Goal: Use online tool/utility: Utilize a website feature to perform a specific function

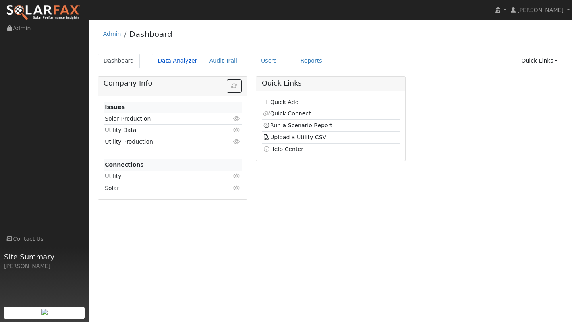
click at [181, 54] on link "Data Analyzer" at bounding box center [178, 61] width 52 height 15
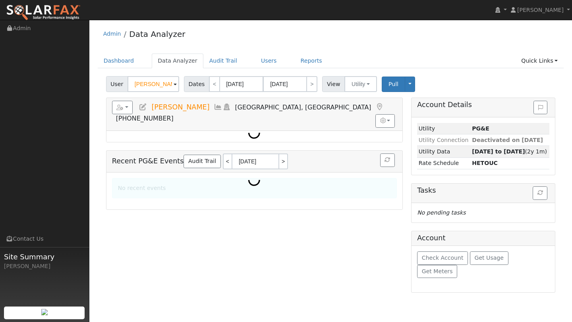
click at [156, 90] on input "[PERSON_NAME]" at bounding box center [153, 84] width 52 height 16
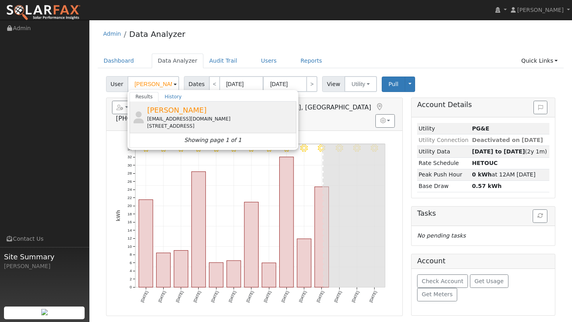
click at [143, 116] on icon at bounding box center [138, 118] width 13 height 12
type input "Cathy Rojas"
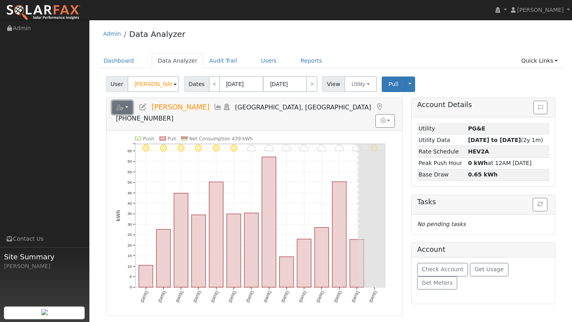
click at [125, 113] on button "button" at bounding box center [122, 107] width 21 height 13
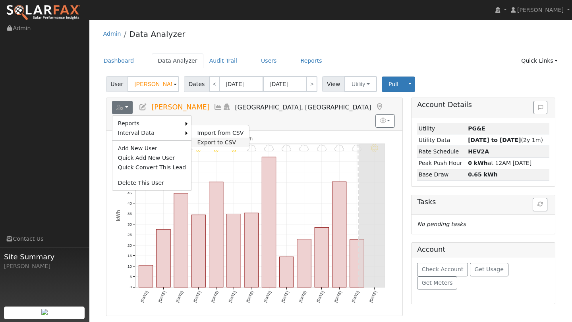
click at [194, 140] on link "Export to CSV" at bounding box center [220, 143] width 58 height 10
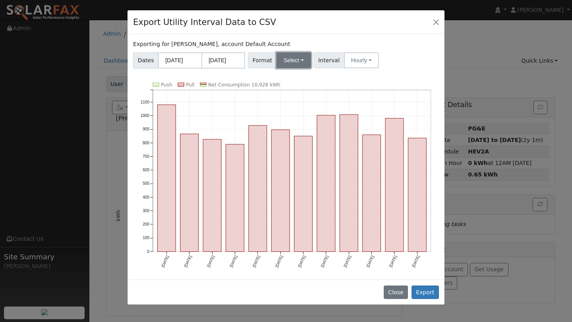
click at [289, 66] on button "Select" at bounding box center [293, 60] width 35 height 16
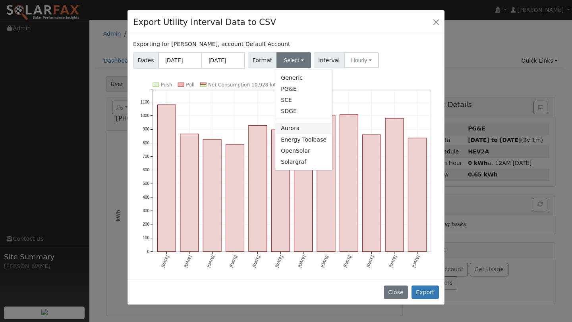
click at [297, 130] on link "Aurora" at bounding box center [303, 128] width 57 height 11
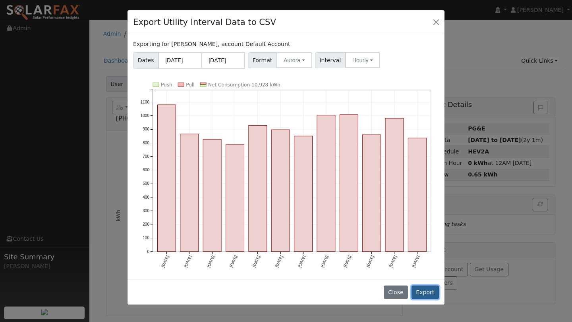
click at [420, 297] on button "Export" at bounding box center [424, 292] width 27 height 13
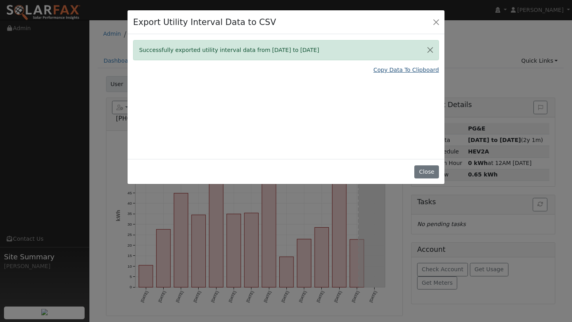
click at [391, 70] on link "Copy Data To Clipboard" at bounding box center [405, 70] width 65 height 8
click at [431, 20] on button "Close" at bounding box center [435, 21] width 11 height 11
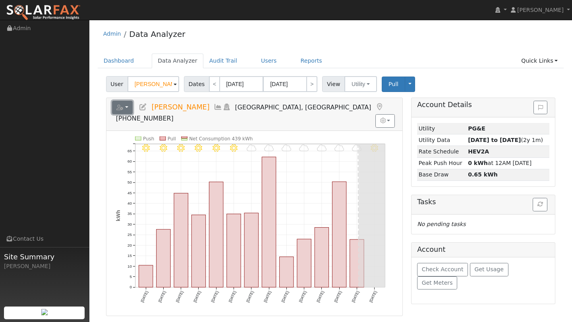
click at [132, 107] on button "button" at bounding box center [122, 107] width 21 height 13
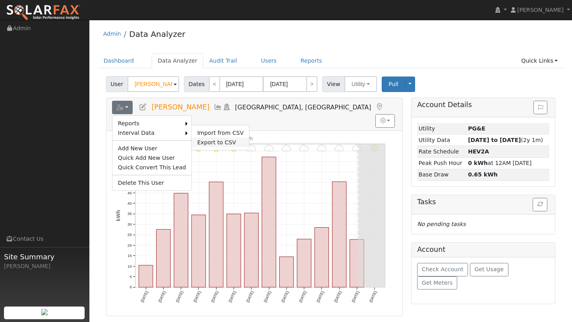
click at [215, 140] on link "Export to CSV" at bounding box center [220, 143] width 58 height 10
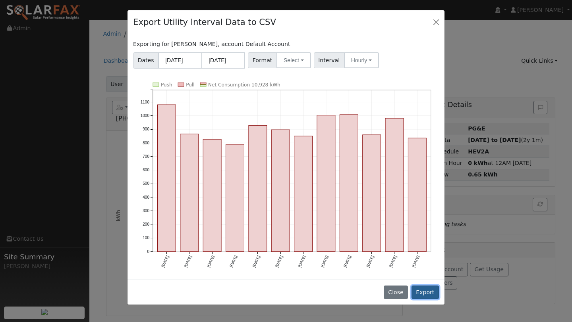
click at [422, 289] on button "Export" at bounding box center [424, 292] width 27 height 13
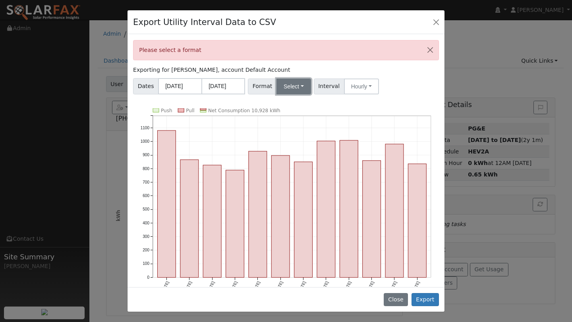
click at [282, 88] on button "Select" at bounding box center [293, 87] width 35 height 16
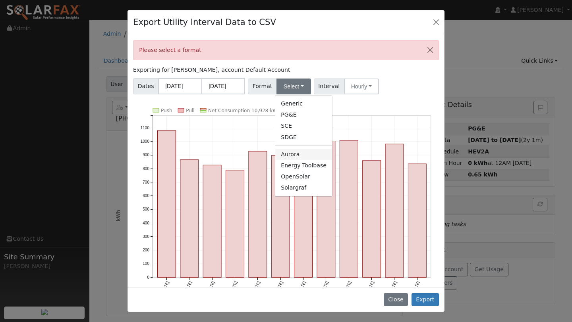
click at [294, 152] on link "Aurora" at bounding box center [303, 154] width 57 height 11
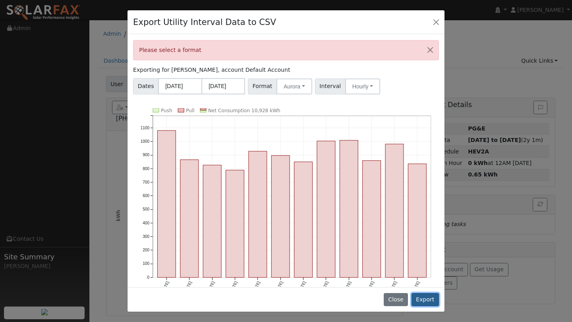
click at [424, 294] on button "Export" at bounding box center [424, 299] width 27 height 13
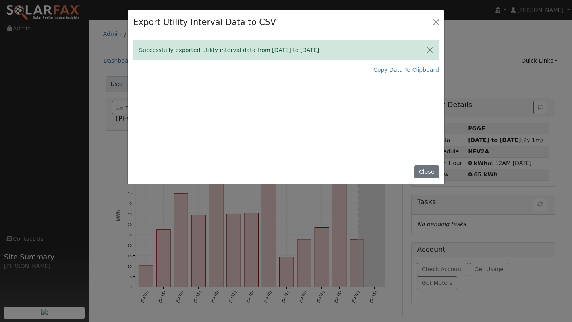
click at [341, 84] on div "Successfully exported utility interval data from 08/01/24 to 07/31/25 Copy Data…" at bounding box center [285, 96] width 317 height 125
click at [303, 113] on div "Successfully exported utility interval data from 08/01/24 to 07/31/25 Copy Data…" at bounding box center [285, 96] width 317 height 125
click at [226, 90] on div "Successfully exported utility interval data from 08/01/24 to 07/31/25 Copy Data…" at bounding box center [285, 96] width 317 height 125
click at [428, 166] on button "Close" at bounding box center [426, 172] width 24 height 13
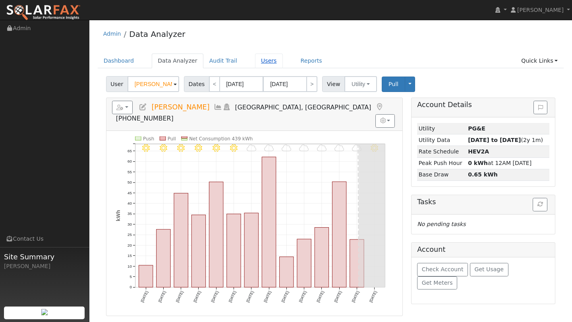
click at [243, 65] on ul "Dashboard Data Analyzer Audit Trail Users Reports Quick Links Quick Add Quick C…" at bounding box center [331, 61] width 466 height 15
click at [255, 65] on link "Users" at bounding box center [269, 61] width 28 height 15
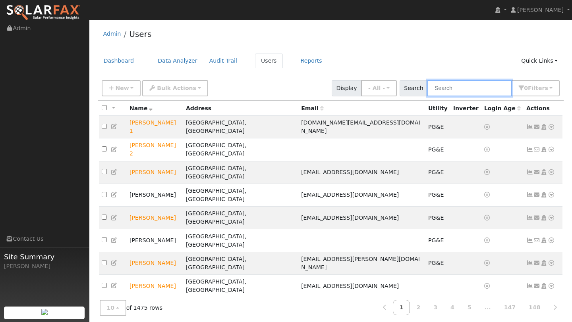
click at [452, 82] on input "text" at bounding box center [469, 88] width 84 height 16
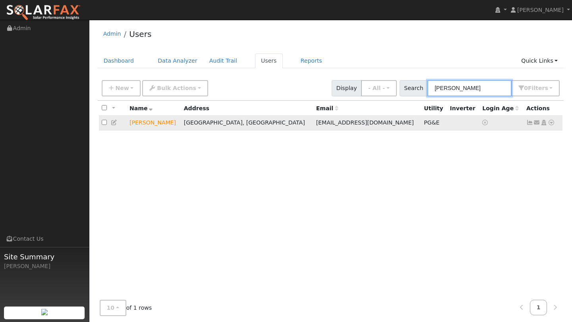
type input "[PERSON_NAME]"
click at [552, 125] on icon at bounding box center [550, 123] width 7 height 6
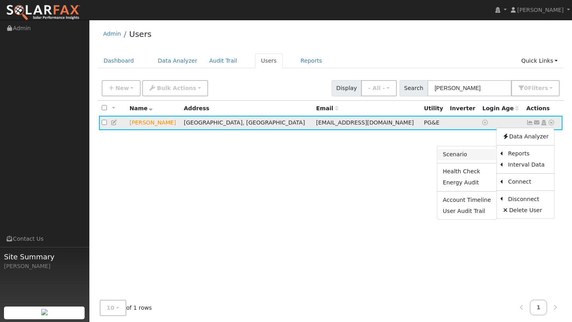
click at [488, 154] on link "Scenario" at bounding box center [466, 154] width 59 height 11
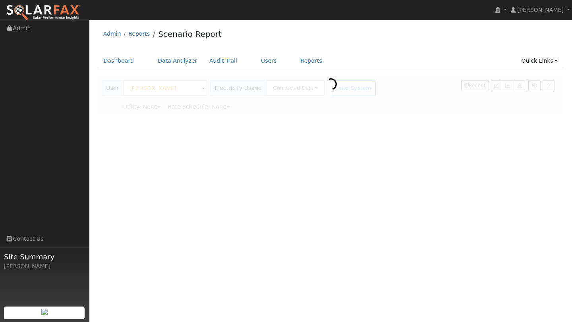
type input "Pacific Gas & Electric"
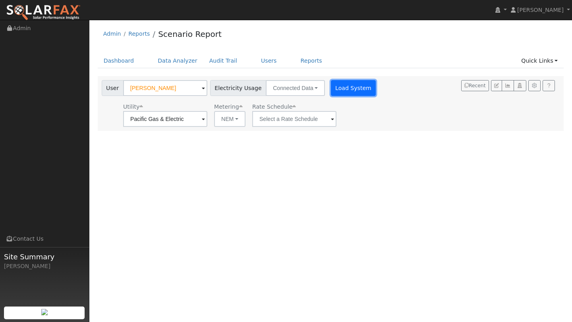
click at [331, 88] on button "Load System" at bounding box center [353, 88] width 45 height 16
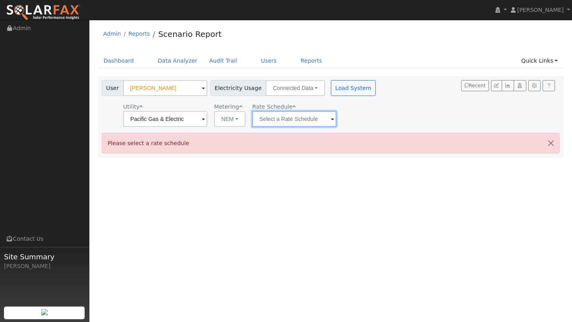
click at [207, 117] on input "text" at bounding box center [165, 119] width 84 height 16
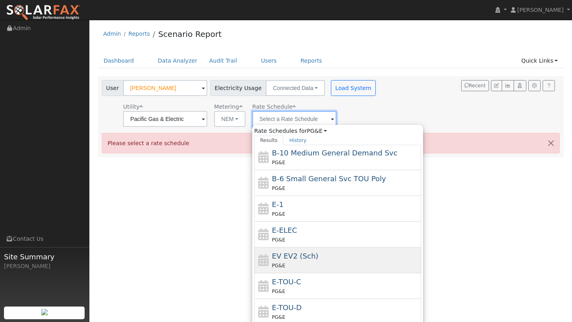
scroll to position [87, 0]
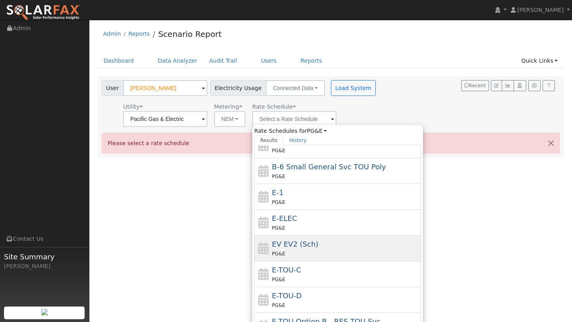
click at [288, 274] on span "E-TOU-C" at bounding box center [286, 270] width 29 height 8
type input "E-TOU-C"
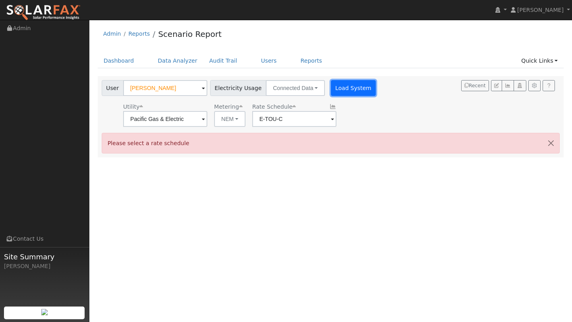
click at [340, 86] on button "Load System" at bounding box center [353, 88] width 45 height 16
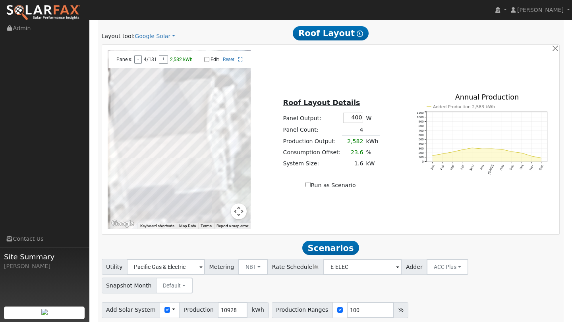
scroll to position [421, 0]
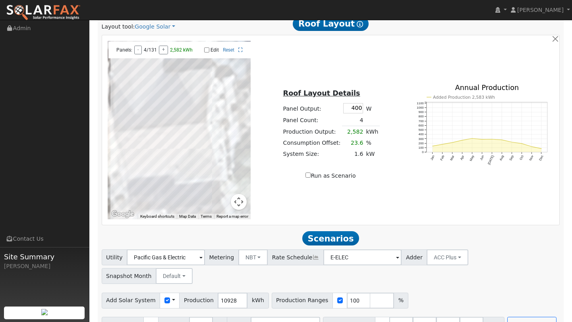
click at [240, 201] on button "Map camera controls" at bounding box center [239, 202] width 16 height 16
click at [224, 200] on button "Zoom out" at bounding box center [219, 202] width 16 height 16
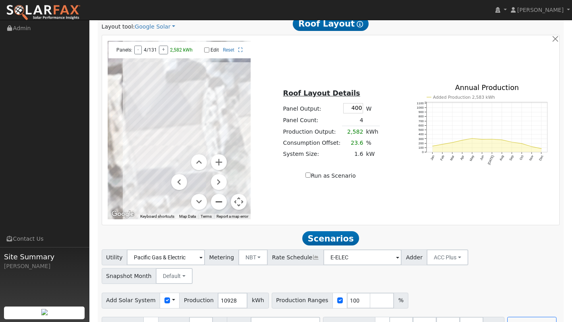
click at [224, 200] on button "Zoom out" at bounding box center [219, 202] width 16 height 16
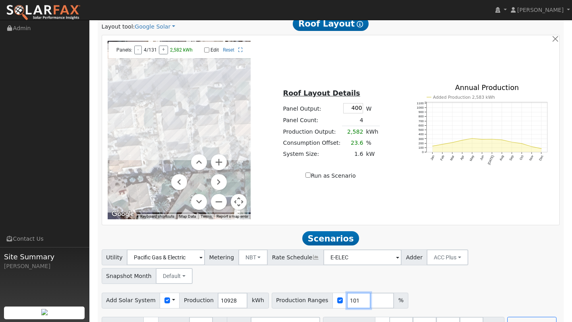
click at [352, 293] on input "101" at bounding box center [359, 301] width 24 height 16
click at [349, 293] on input "101" at bounding box center [359, 301] width 24 height 16
type input "120"
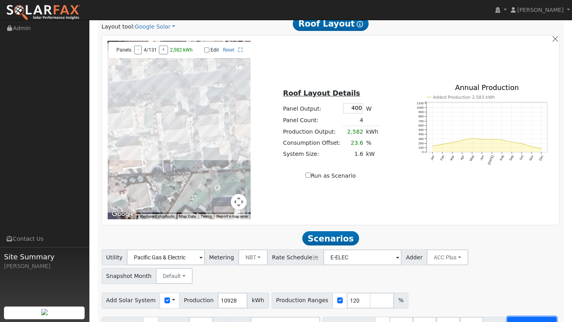
click at [507, 317] on button "Run Scenarios" at bounding box center [531, 325] width 49 height 16
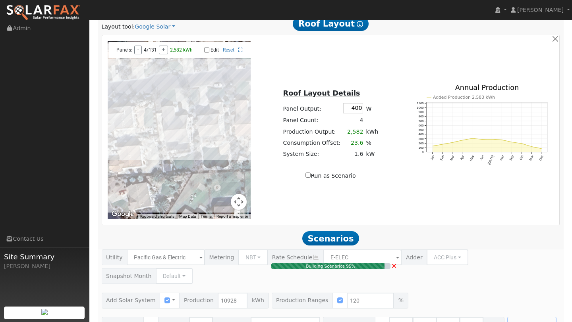
type input "8.7"
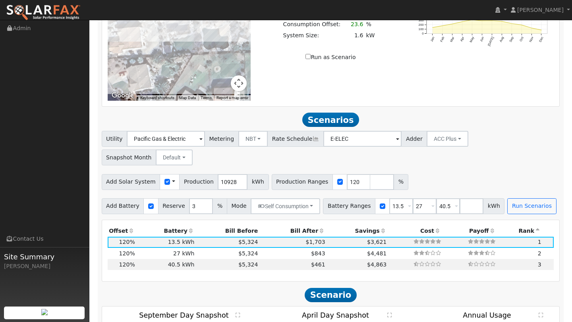
scroll to position [548, 0]
